Goal: Check status: Check status

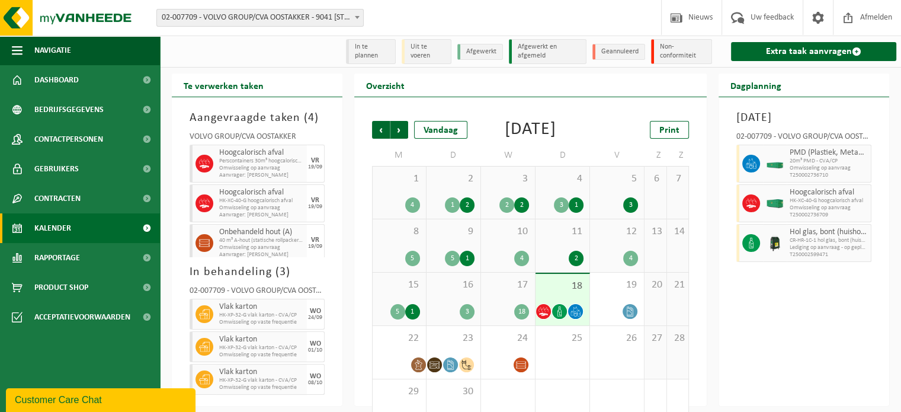
scroll to position [45, 0]
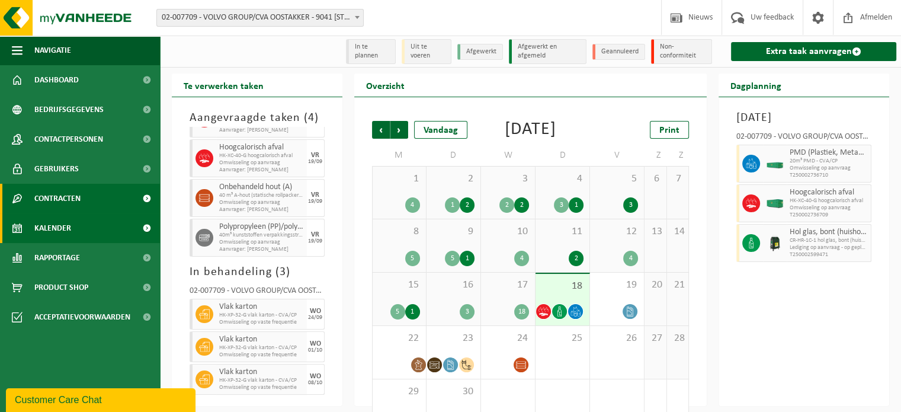
drag, startPoint x: 62, startPoint y: 227, endPoint x: 77, endPoint y: 201, distance: 29.5
click at [62, 227] on span "Kalender" at bounding box center [52, 228] width 37 height 30
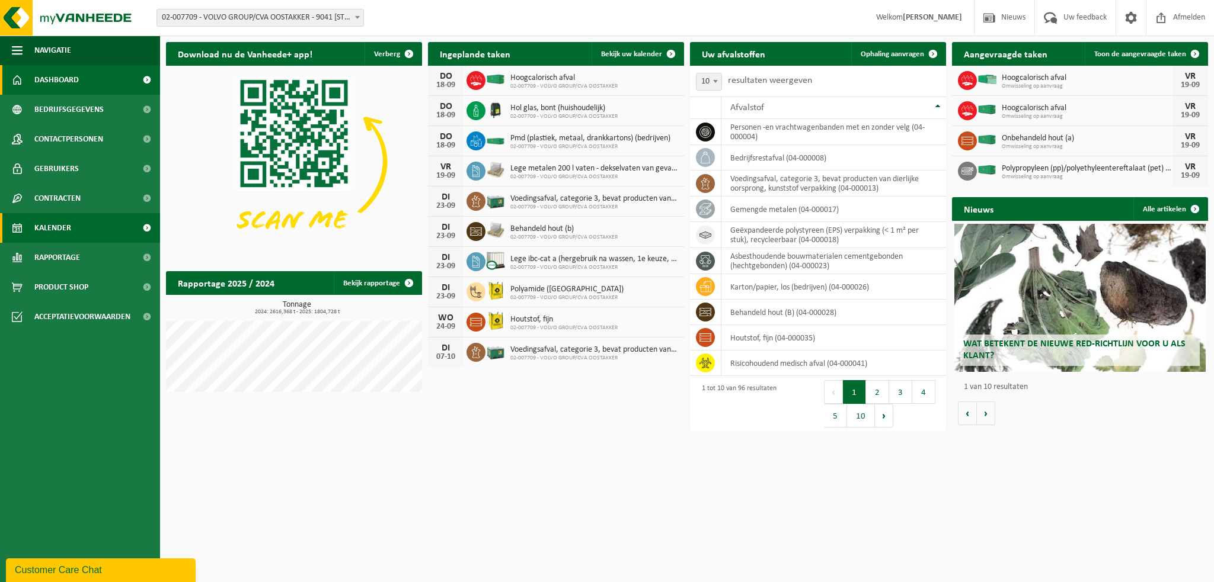
click at [91, 226] on link "Kalender" at bounding box center [80, 228] width 160 height 30
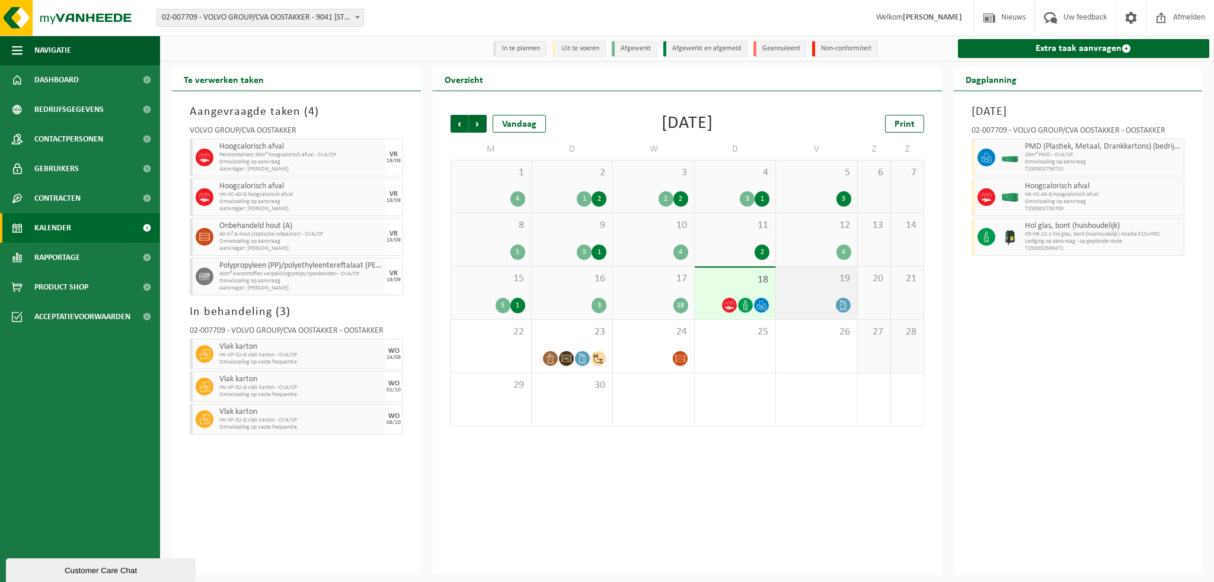
click at [812, 289] on div "19" at bounding box center [816, 293] width 81 height 53
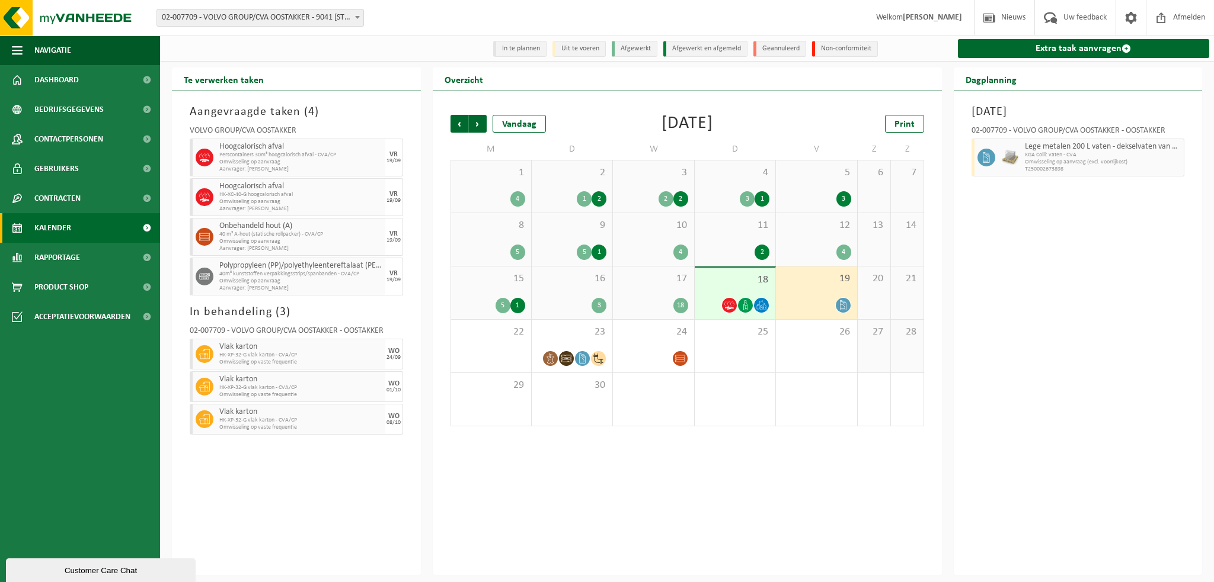
click at [1074, 343] on div "Vrijdag 19 september 2025 02-007709 - VOLVO GROUP/CVA OOSTAKKER - OOSTAKKER Leg…" at bounding box center [1077, 333] width 249 height 484
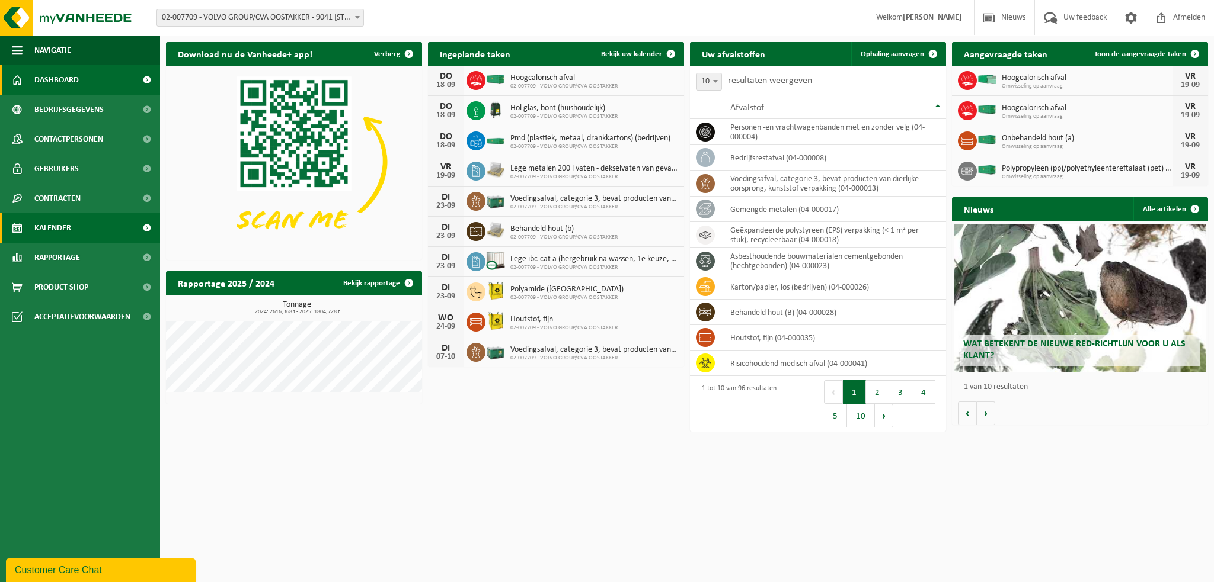
click at [59, 223] on span "Kalender" at bounding box center [52, 228] width 37 height 30
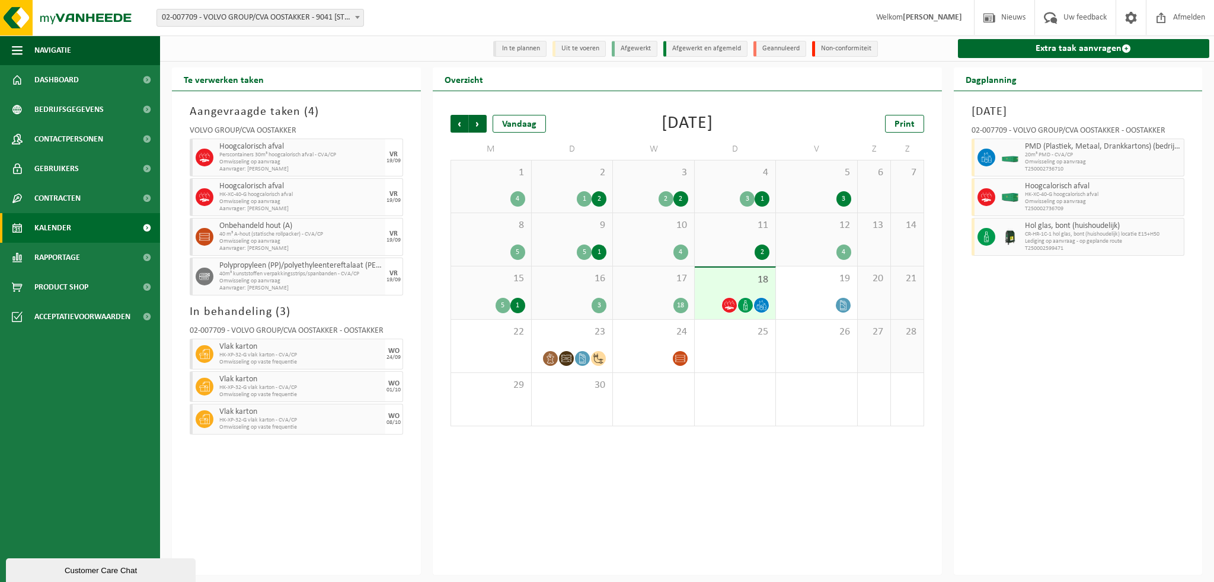
click at [648, 291] on div "17 18" at bounding box center [653, 293] width 81 height 53
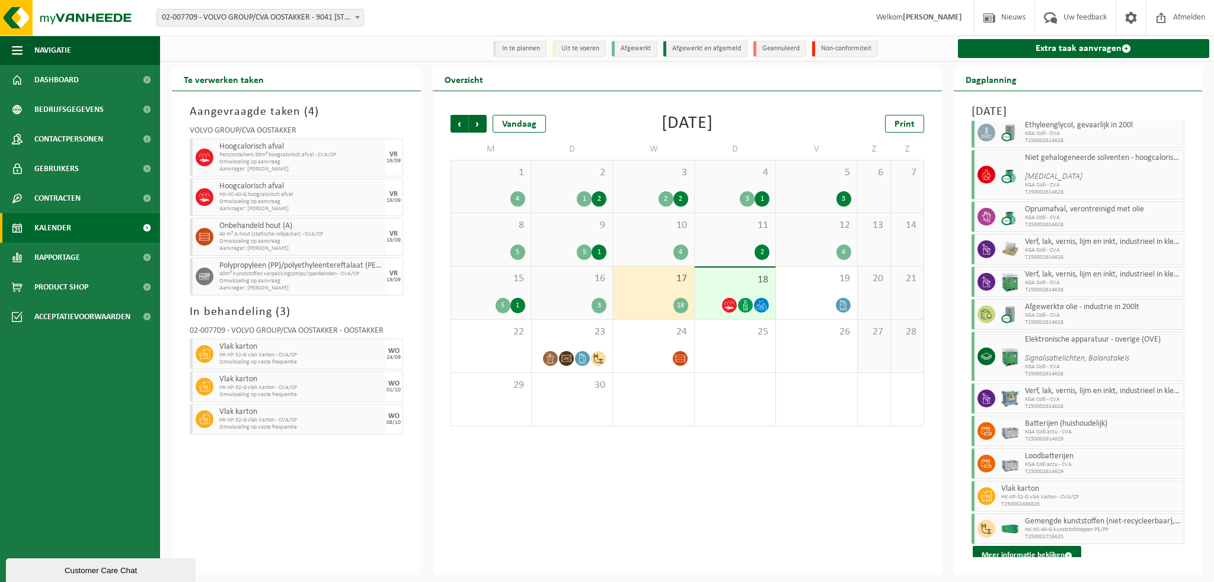
scroll to position [220, 0]
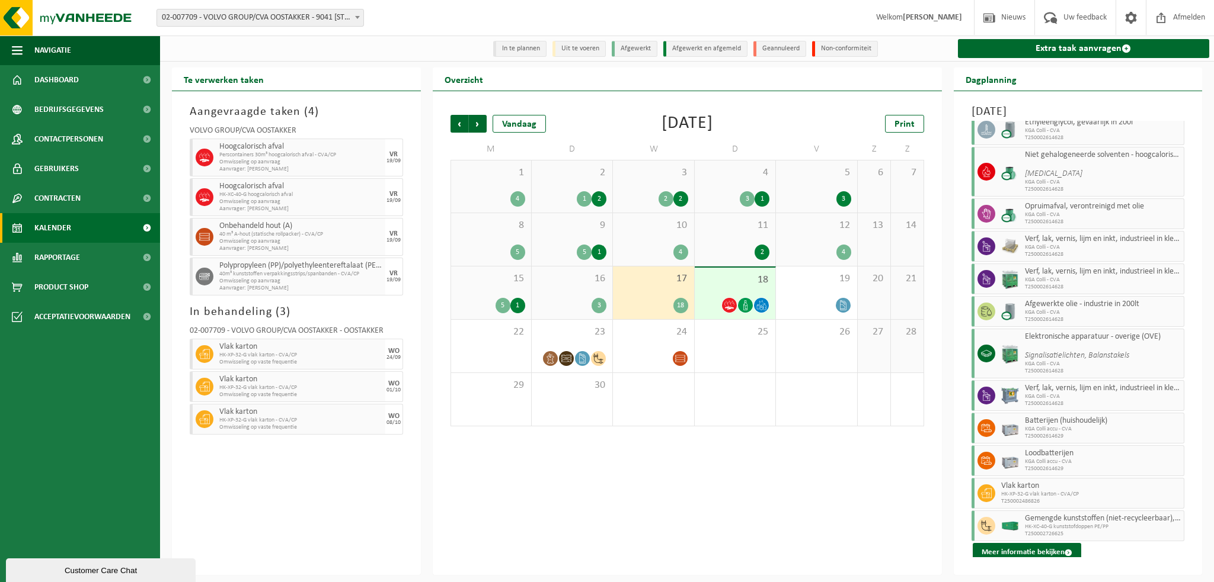
click at [1033, 498] on span "T250002486826" at bounding box center [1091, 501] width 180 height 7
click at [1032, 553] on button "Meer informatie bekijken" at bounding box center [1026, 552] width 108 height 19
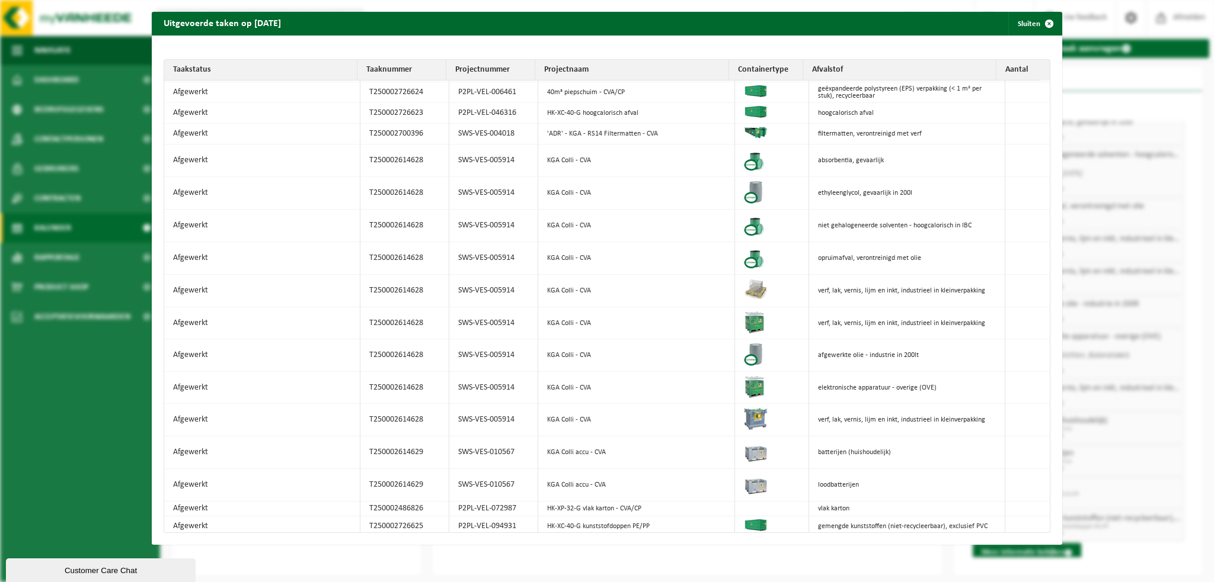
scroll to position [66, 0]
click at [204, 503] on td "Afgewerkt" at bounding box center [262, 514] width 196 height 23
click at [763, 506] on img at bounding box center [769, 514] width 50 height 17
click at [1043, 24] on span "button" at bounding box center [1049, 24] width 24 height 24
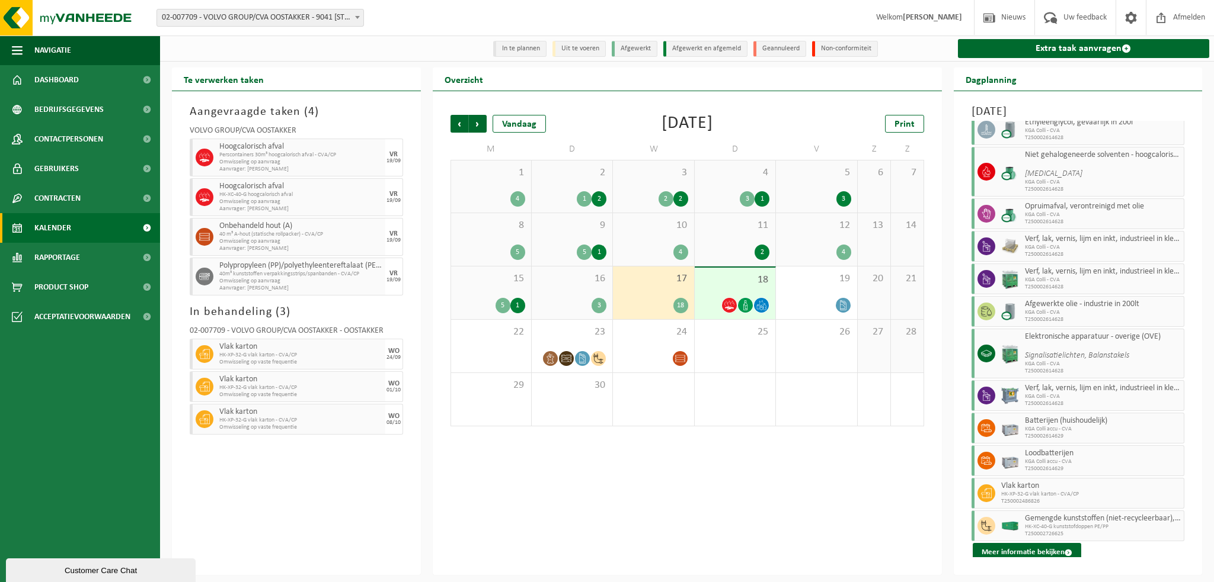
click at [495, 278] on span "15" at bounding box center [491, 279] width 68 height 13
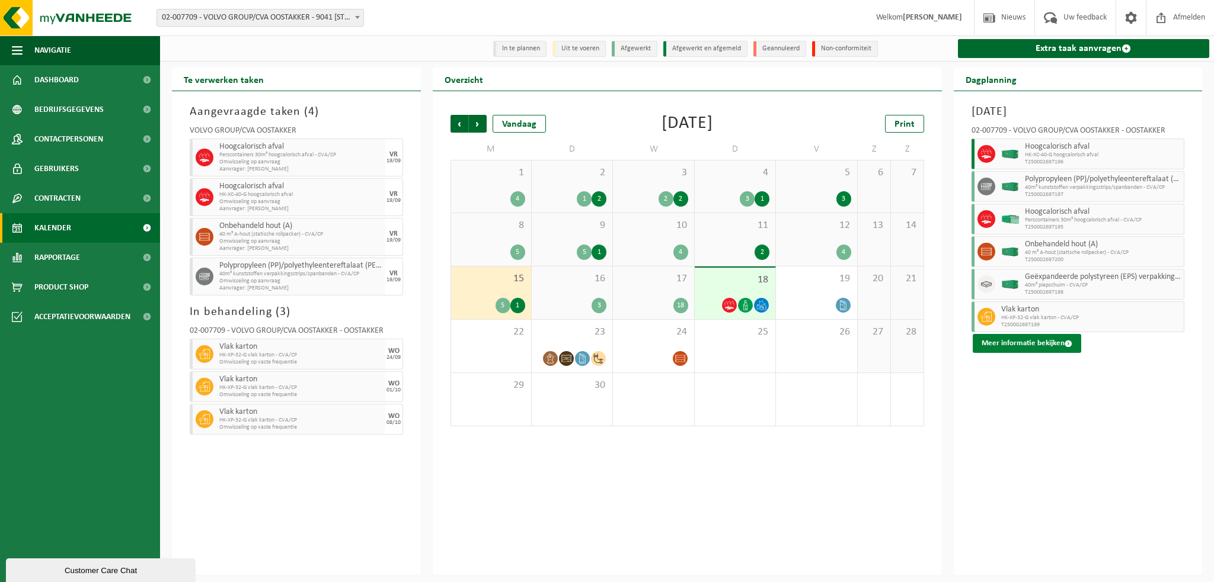
click at [1019, 346] on button "Meer informatie bekijken" at bounding box center [1026, 343] width 108 height 19
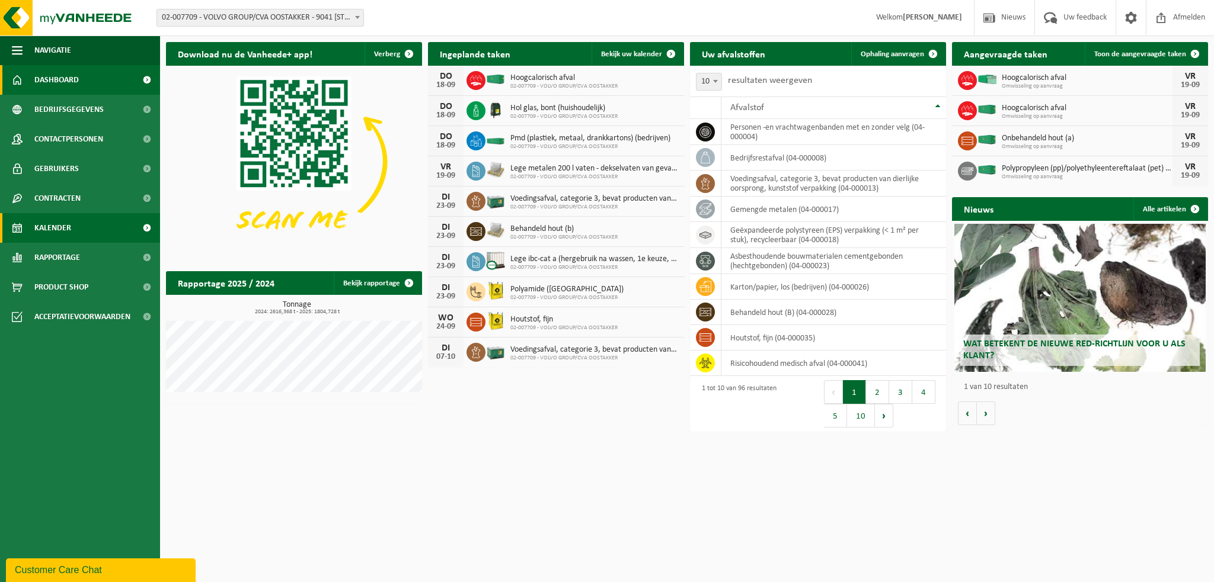
click at [57, 225] on span "Kalender" at bounding box center [52, 228] width 37 height 30
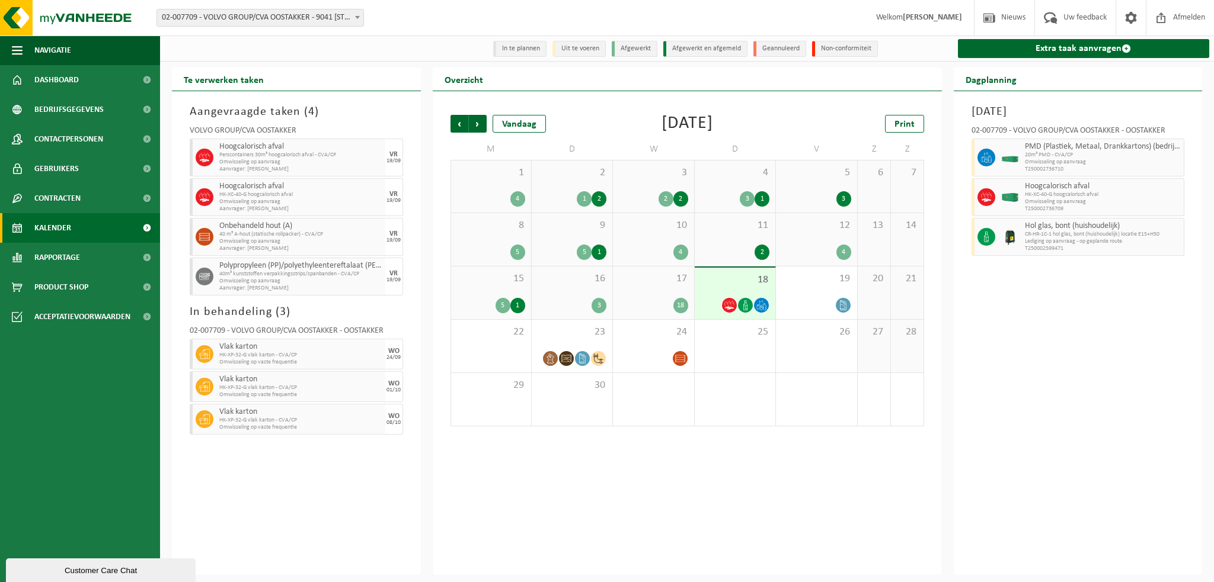
click at [804, 235] on div "12 4" at bounding box center [816, 239] width 81 height 53
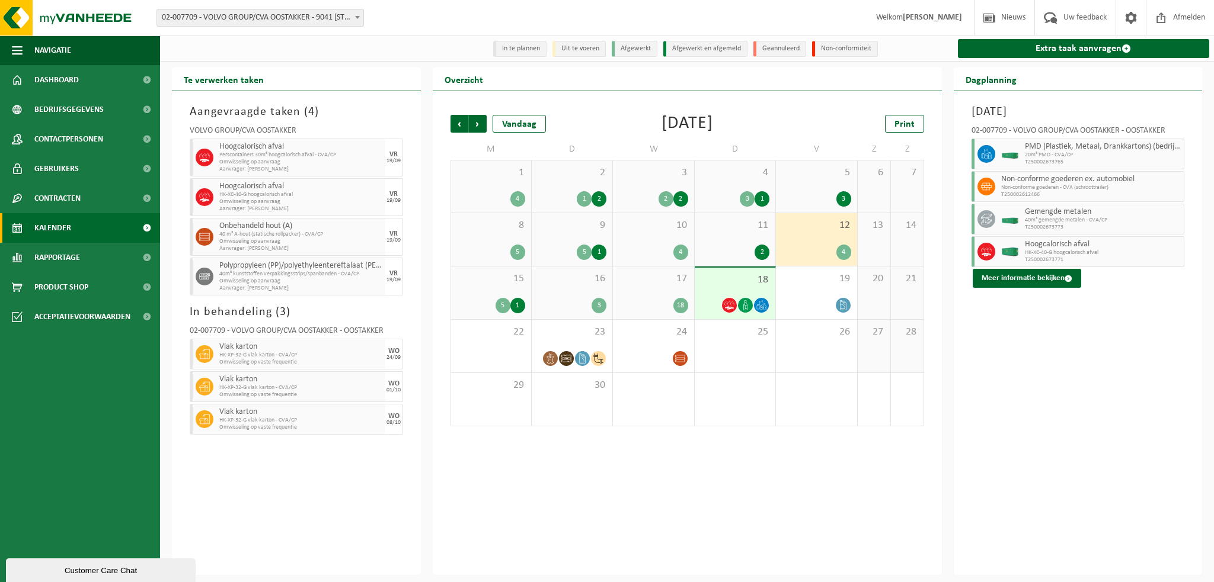
click at [725, 249] on div "2" at bounding box center [734, 252] width 69 height 15
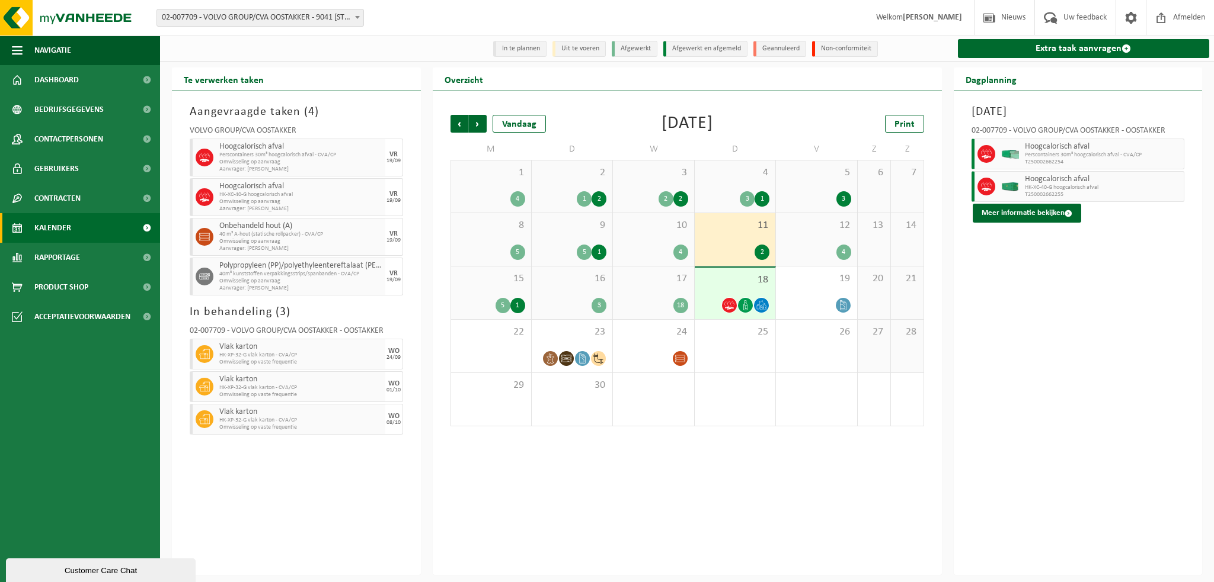
click at [636, 241] on div "10 4" at bounding box center [653, 239] width 81 height 53
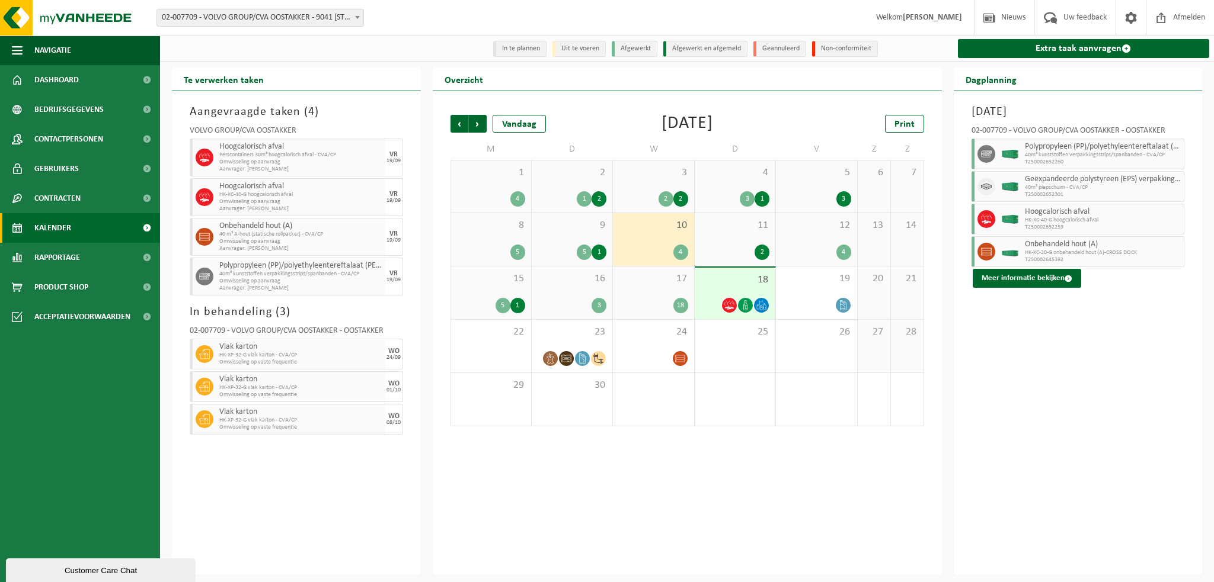
click at [568, 229] on span "9" at bounding box center [571, 225] width 69 height 13
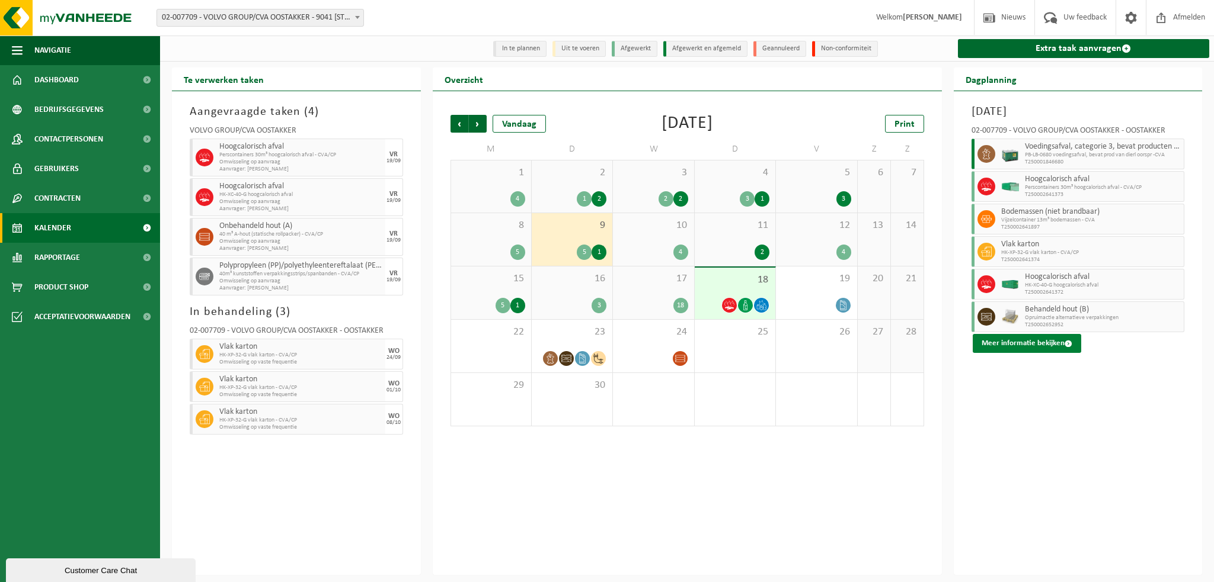
click at [1007, 345] on button "Meer informatie bekijken" at bounding box center [1026, 343] width 108 height 19
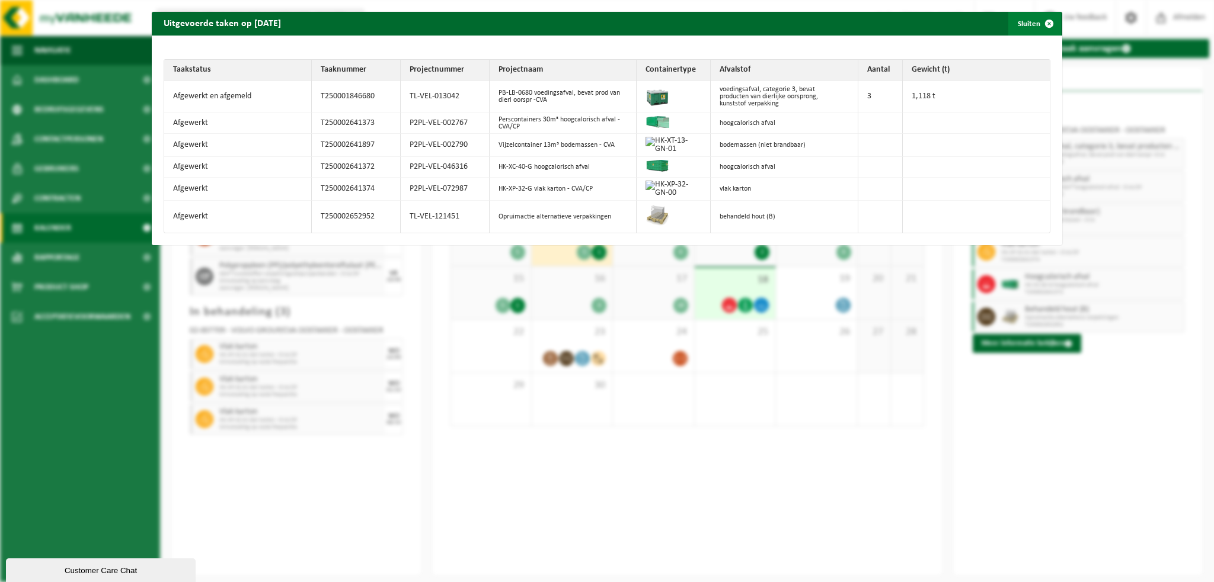
click at [1041, 23] on span "button" at bounding box center [1049, 24] width 24 height 24
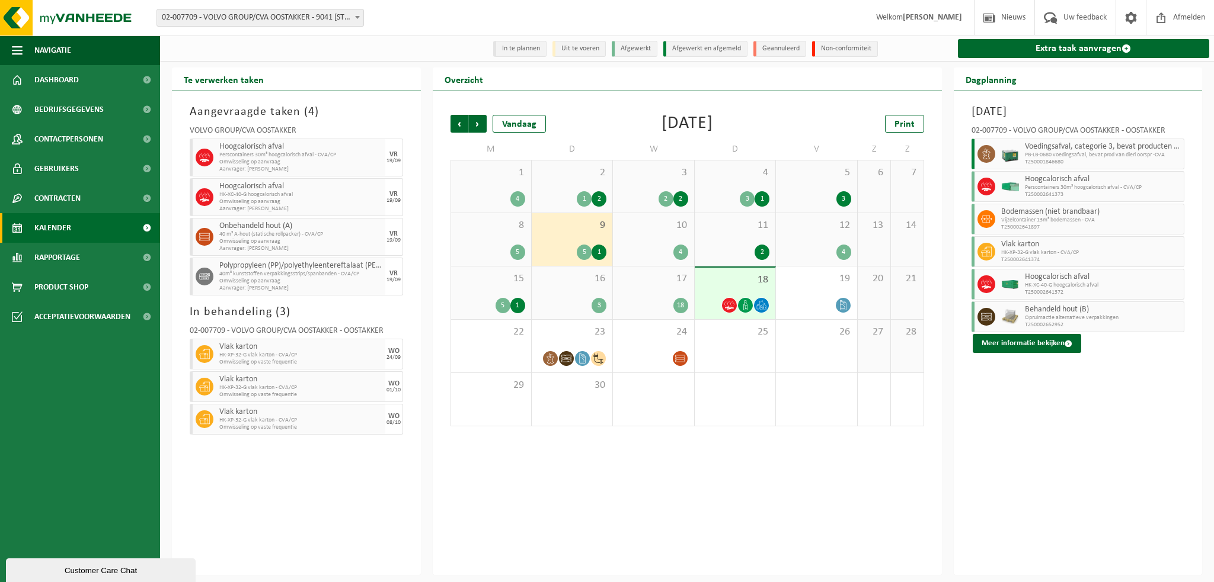
click at [654, 181] on div "3 2 2" at bounding box center [653, 187] width 81 height 52
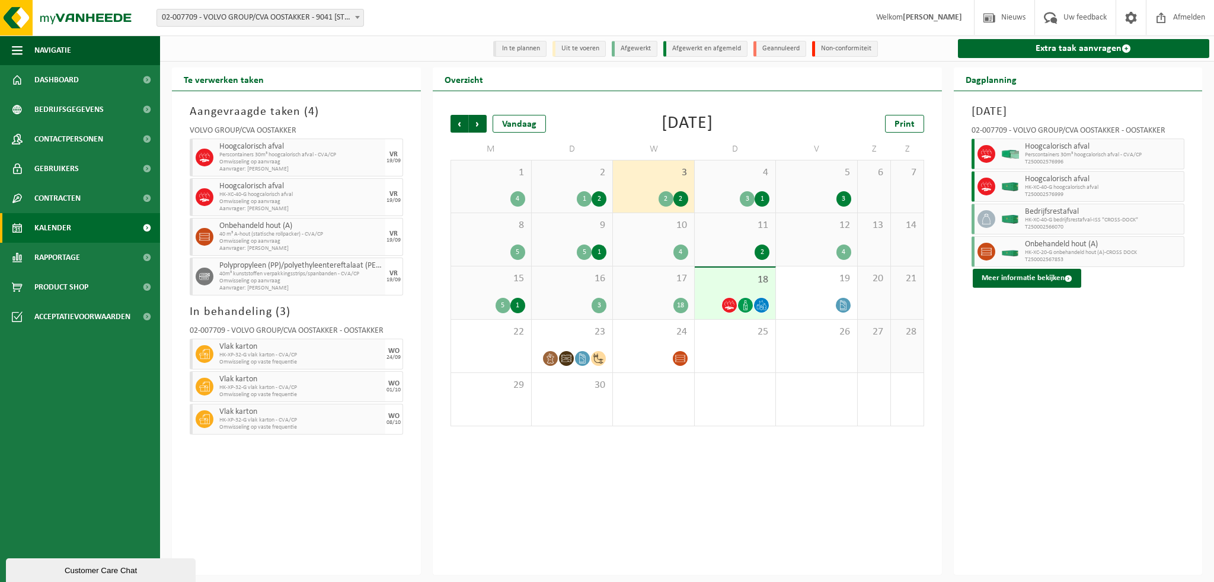
click at [725, 180] on span "4" at bounding box center [734, 173] width 69 height 13
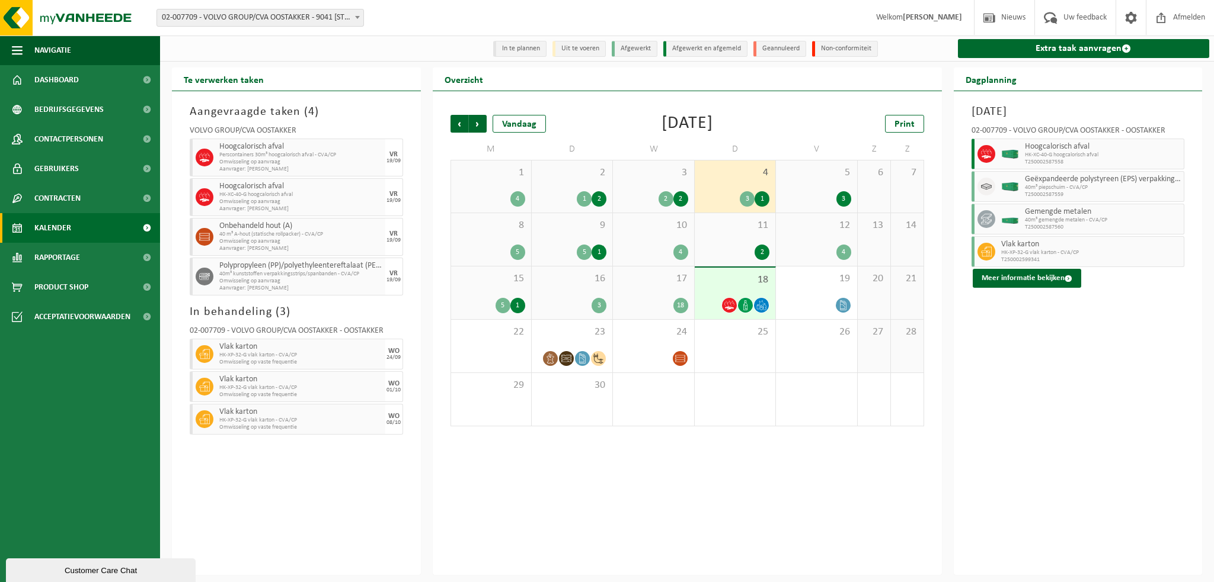
click at [489, 192] on div "4" at bounding box center [491, 198] width 68 height 15
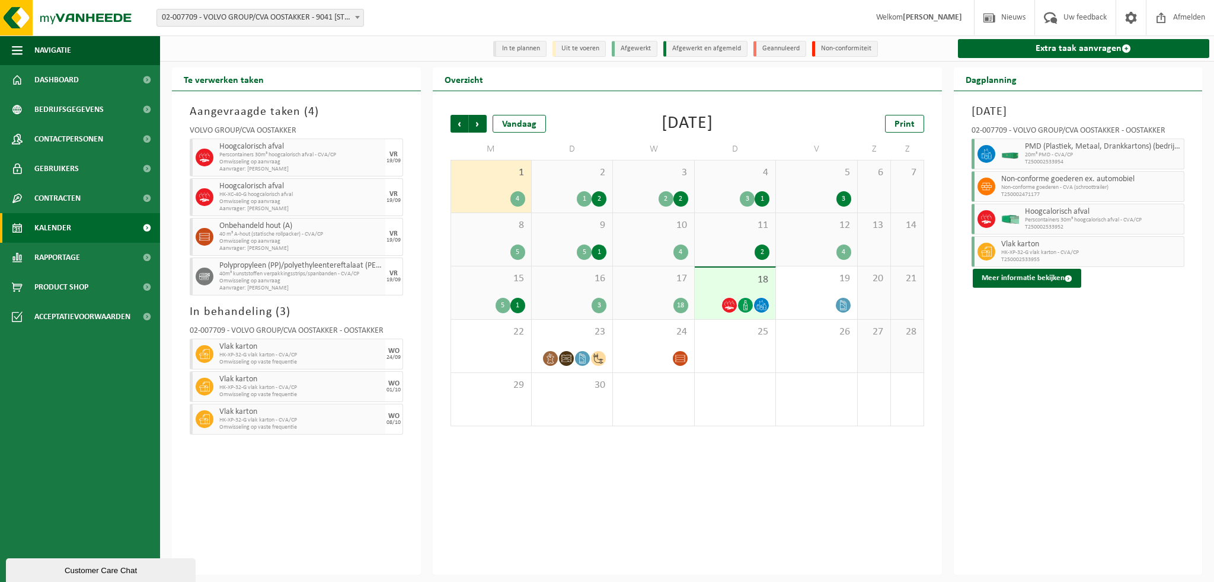
click at [732, 177] on span "4" at bounding box center [734, 173] width 69 height 13
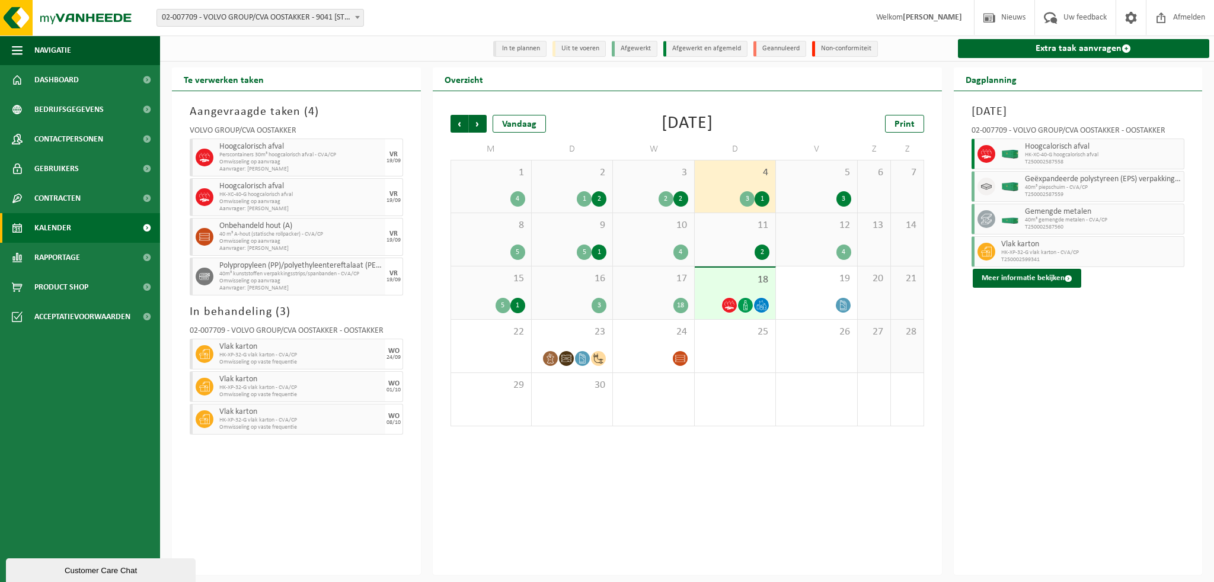
click at [558, 239] on div "9 5 1" at bounding box center [572, 239] width 81 height 53
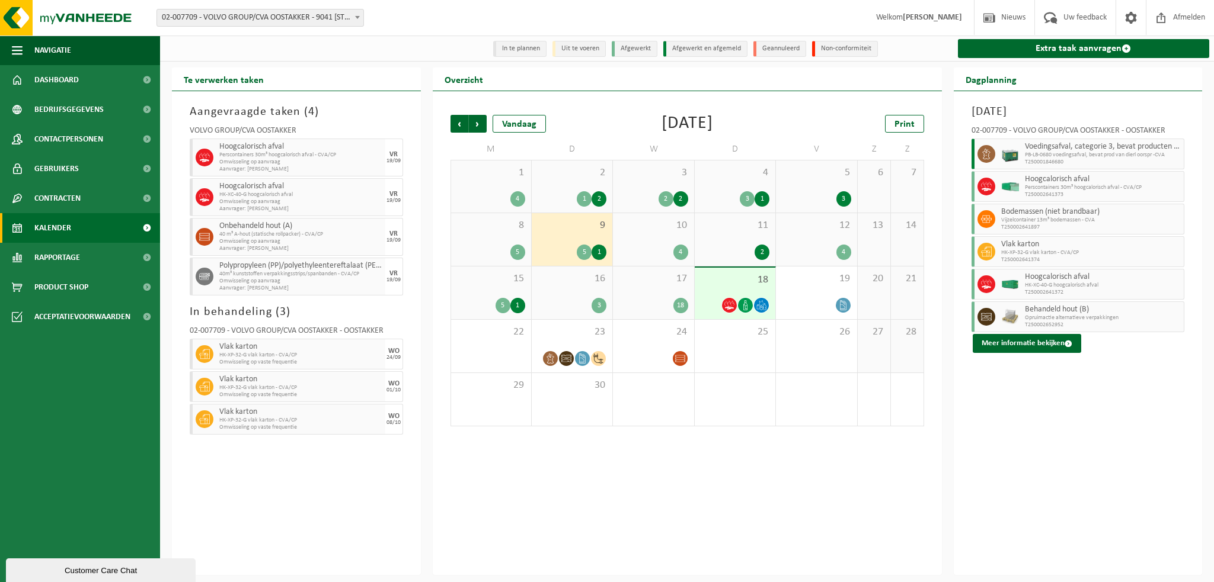
click at [801, 247] on div "4" at bounding box center [816, 252] width 69 height 15
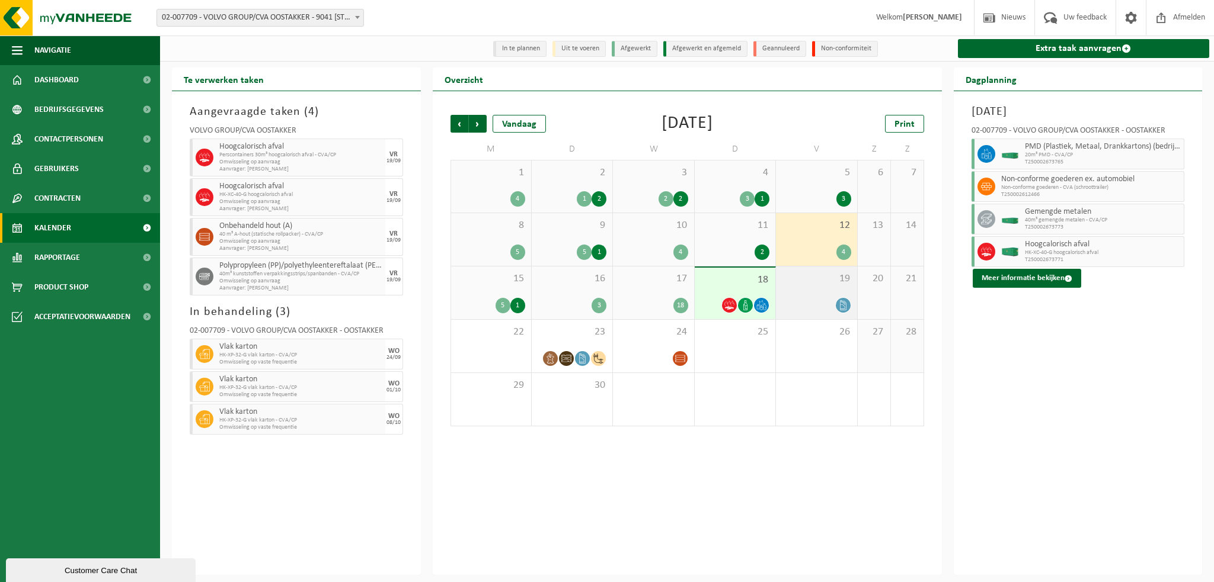
click at [805, 291] on div "19" at bounding box center [816, 293] width 81 height 53
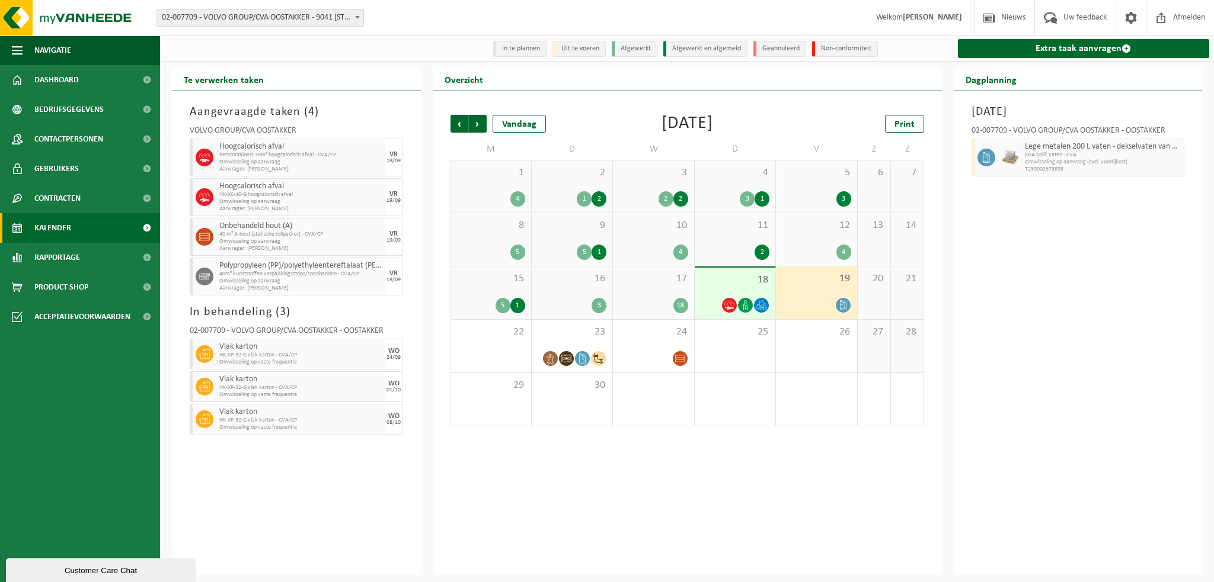
click at [721, 289] on div "18" at bounding box center [734, 294] width 81 height 52
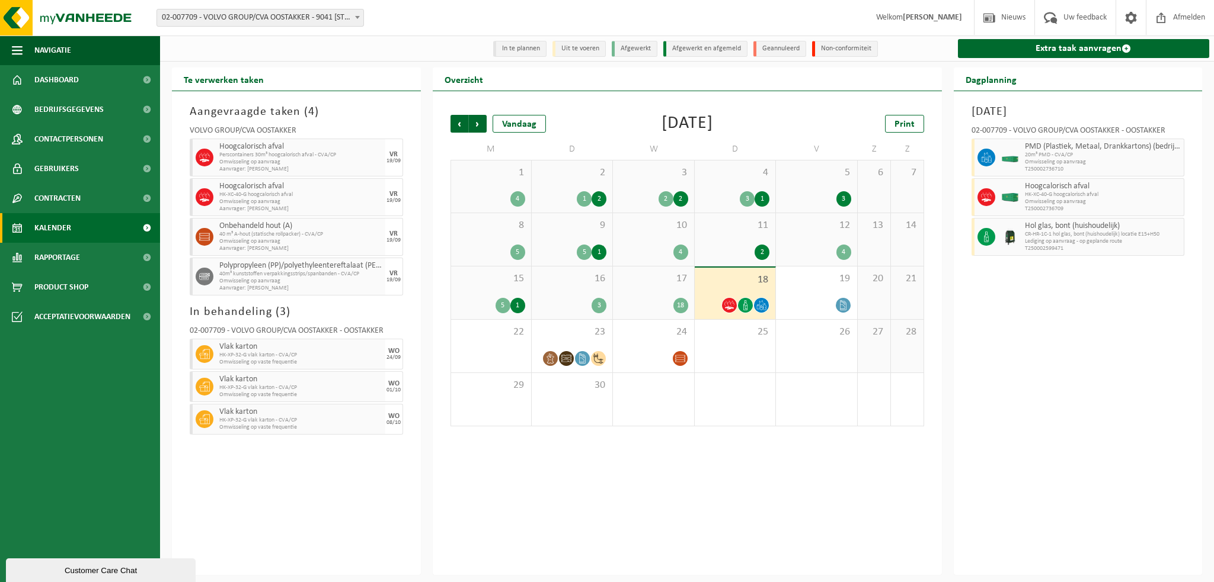
click at [1057, 427] on div "Donderdag 18 september 2025 02-007709 - VOLVO GROUP/CVA OOSTAKKER - OOSTAKKER P…" at bounding box center [1077, 333] width 249 height 484
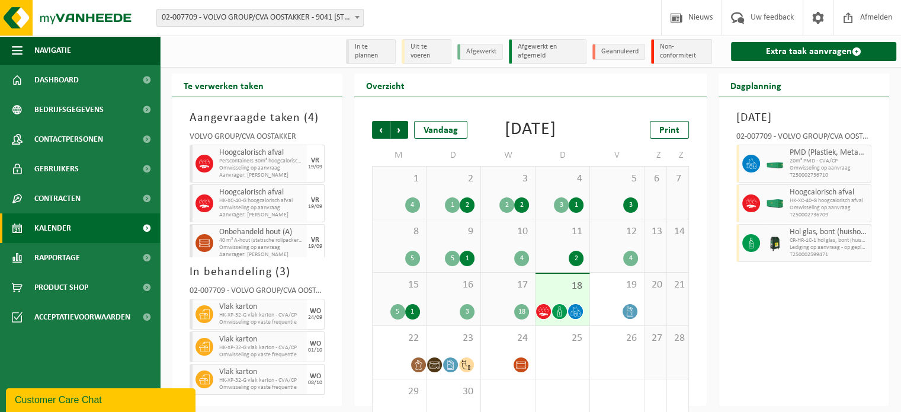
click at [356, 21] on span at bounding box center [357, 16] width 12 height 15
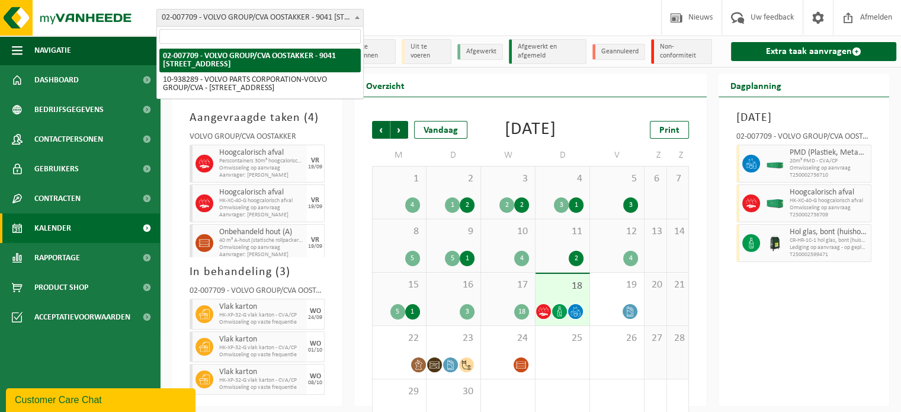
click at [357, 19] on span at bounding box center [357, 16] width 12 height 15
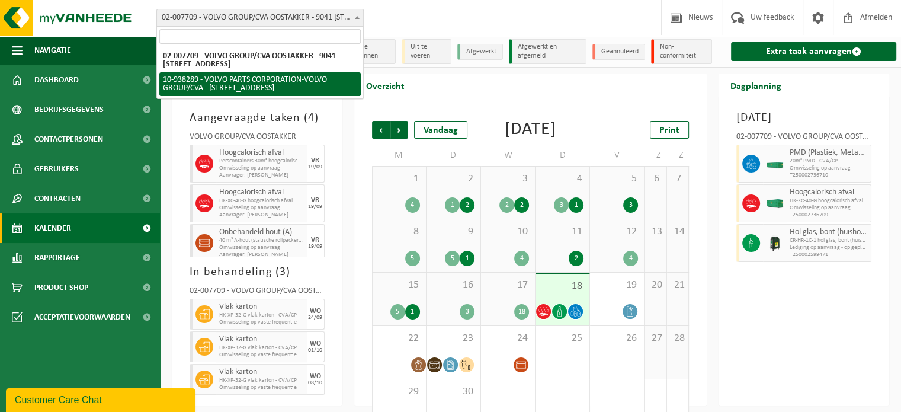
select select "140938"
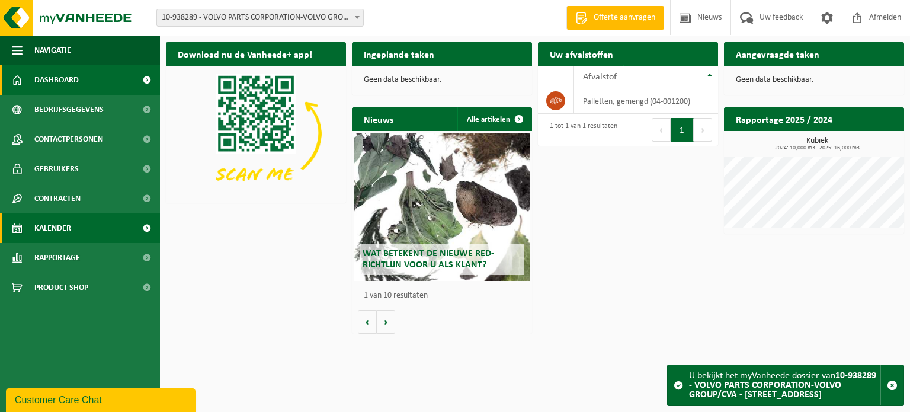
click at [60, 226] on span "Kalender" at bounding box center [52, 228] width 37 height 30
